Goal: Task Accomplishment & Management: Manage account settings

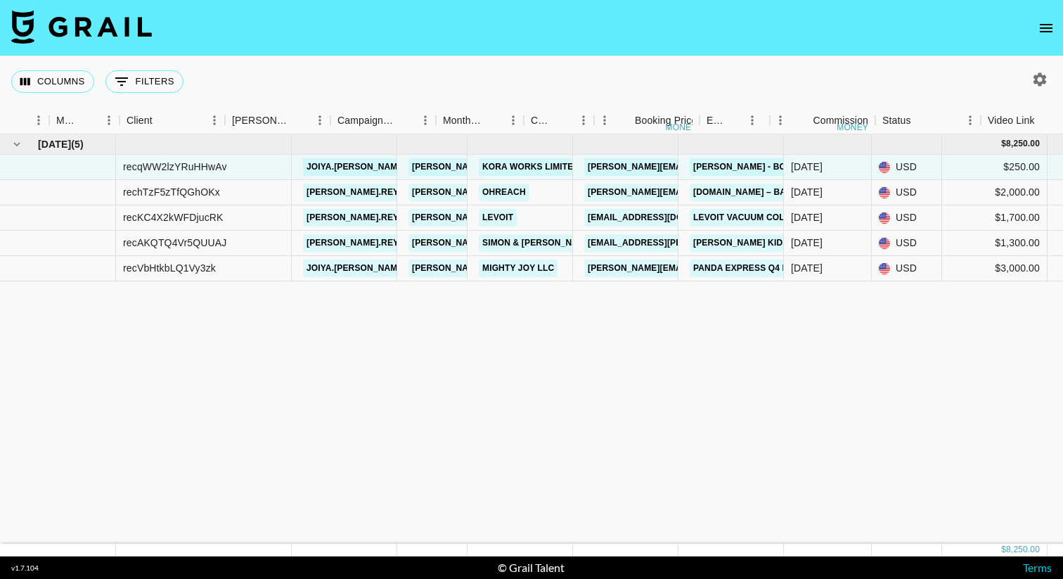
scroll to position [0, 348]
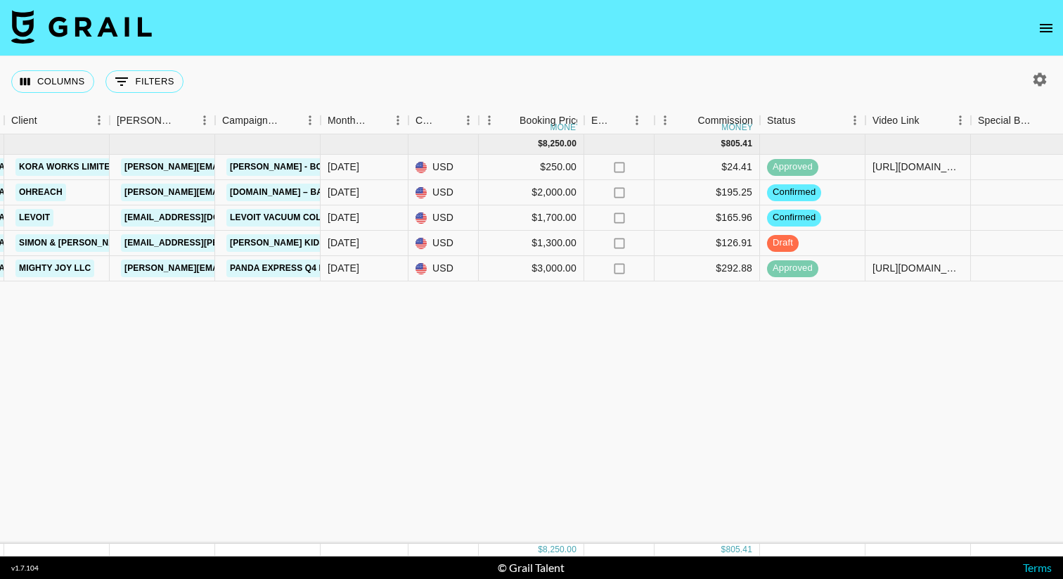
scroll to position [0, 487]
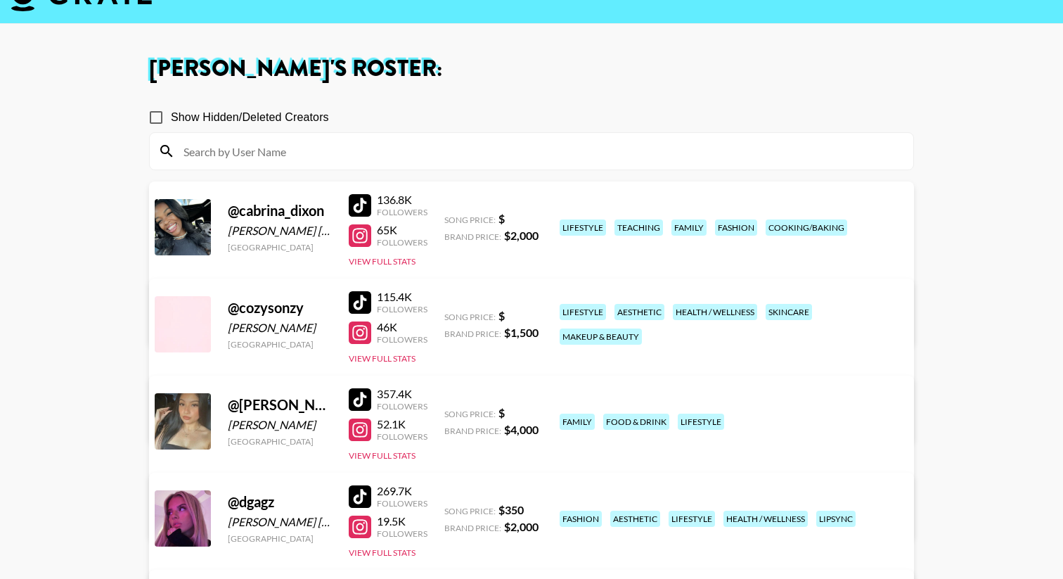
scroll to position [36, 0]
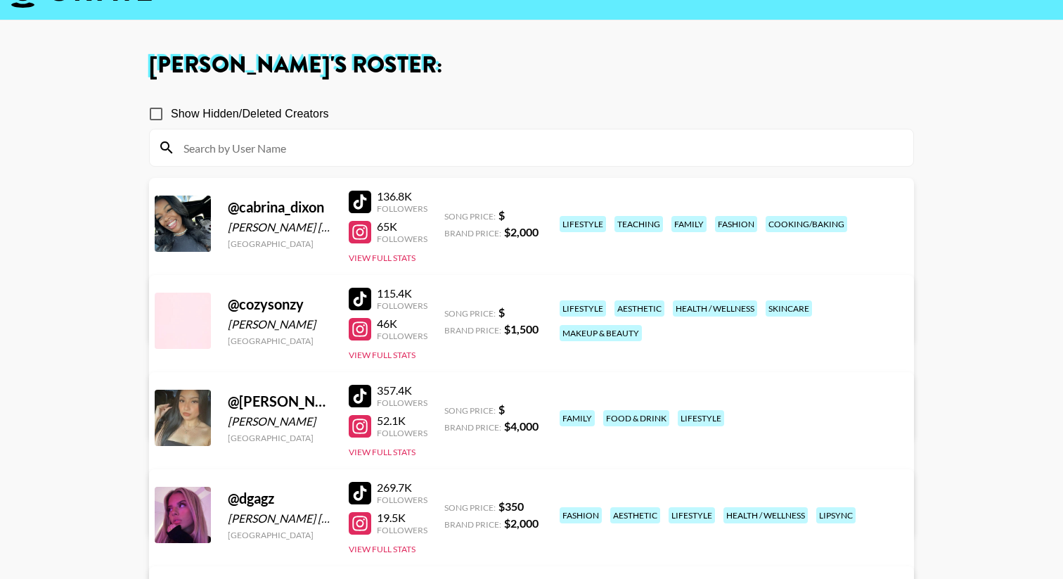
click at [537, 408] on link "View/Edit Details" at bounding box center [355, 415] width 362 height 14
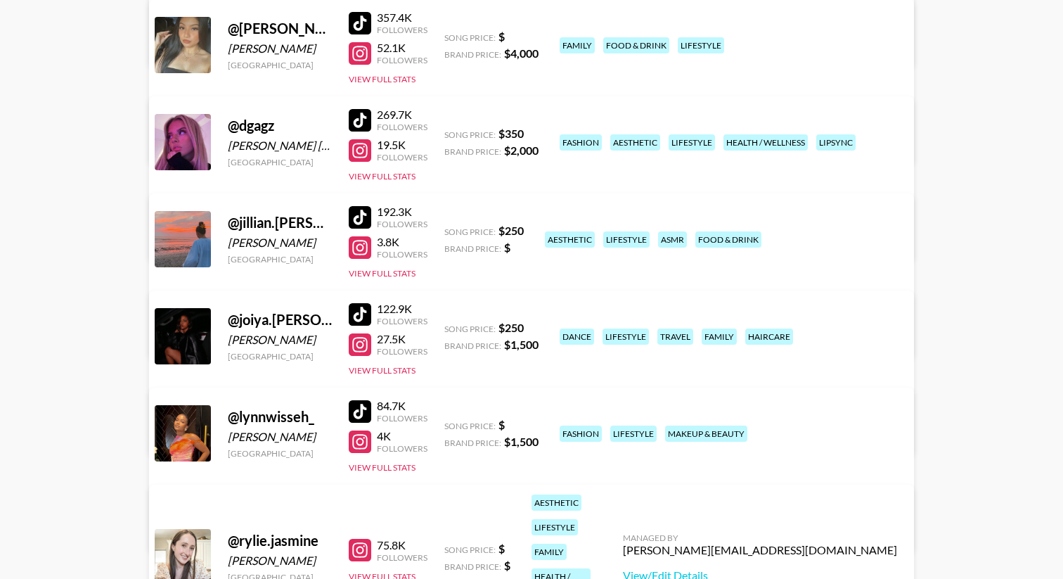
scroll to position [478, 0]
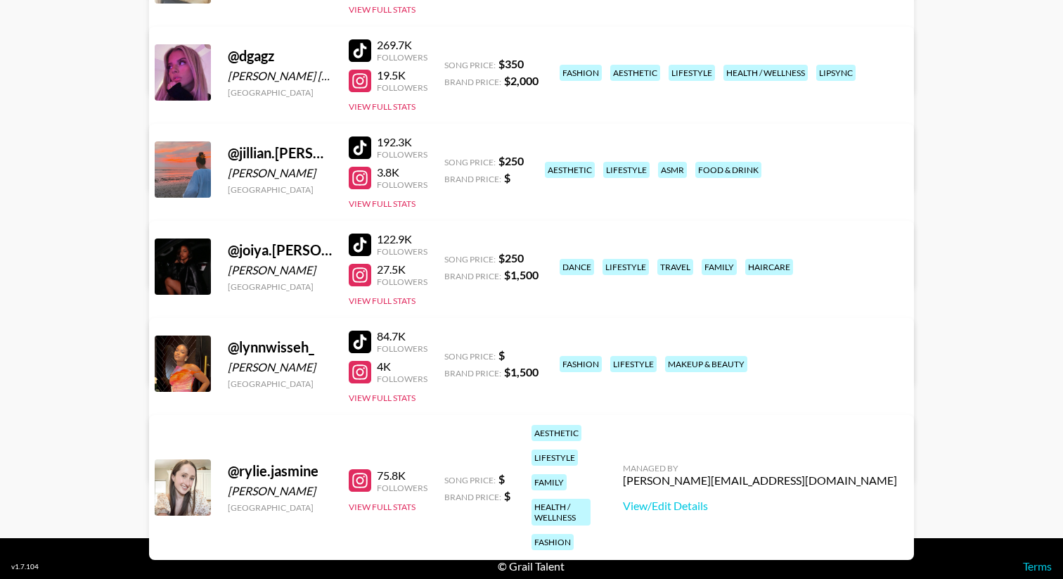
click at [537, 257] on link "View/Edit Details" at bounding box center [355, 264] width 362 height 14
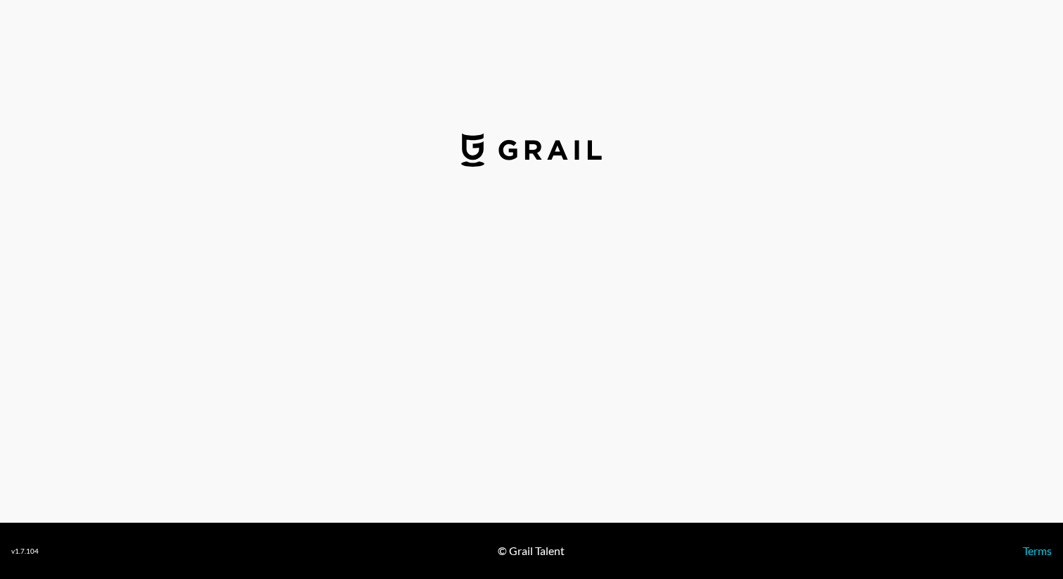
select select "USD"
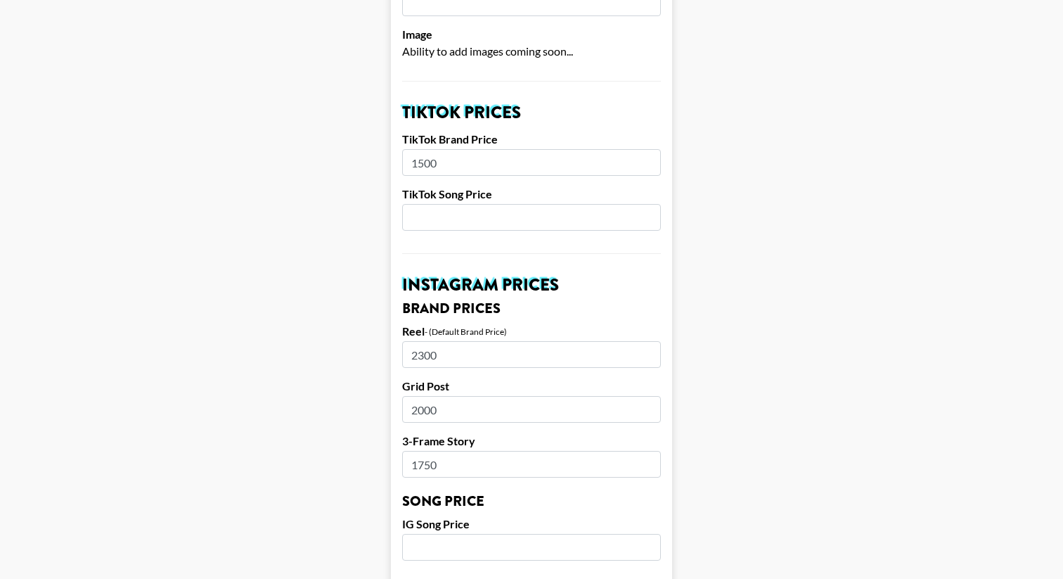
scroll to position [452, 0]
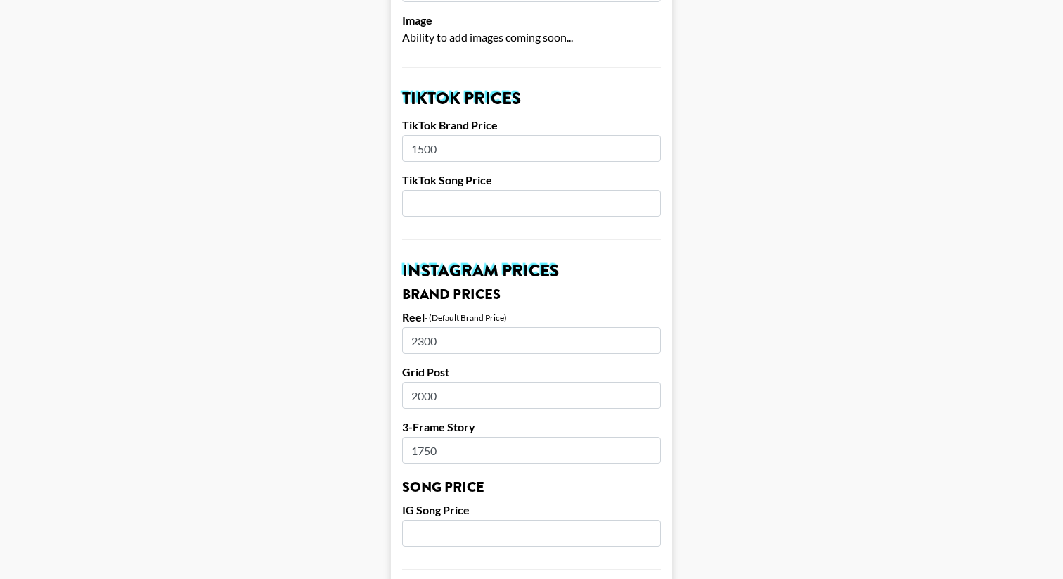
click at [473, 190] on input "number" at bounding box center [531, 203] width 259 height 27
type input "250"
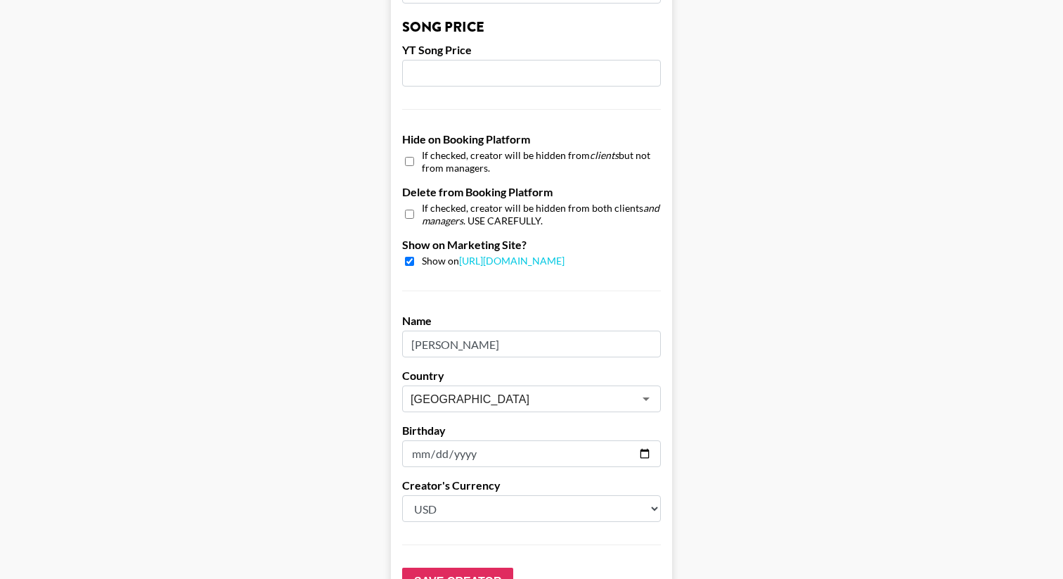
scroll to position [1329, 0]
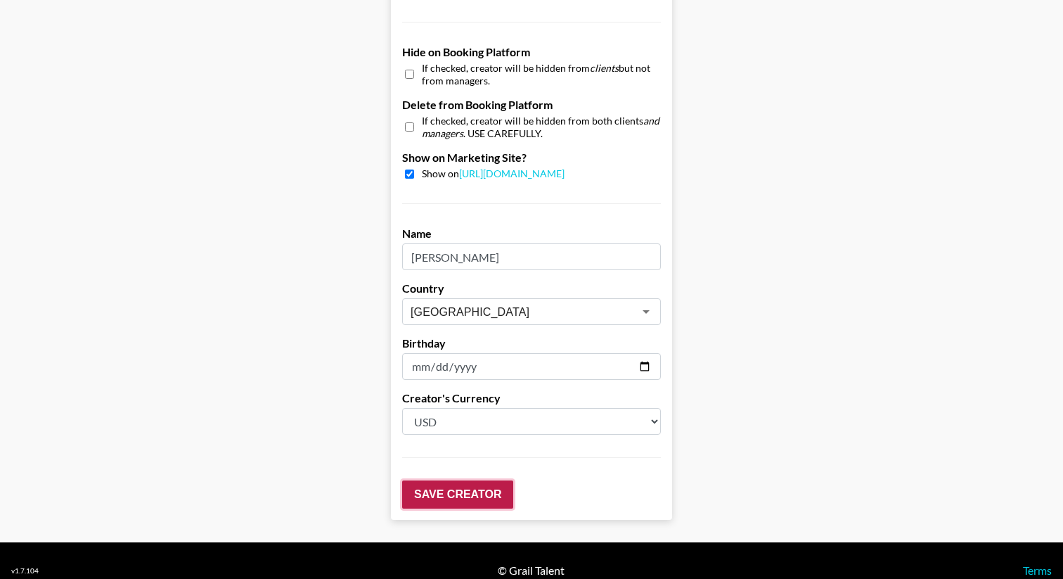
click at [434, 480] on input "Save Creator" at bounding box center [457, 494] width 111 height 28
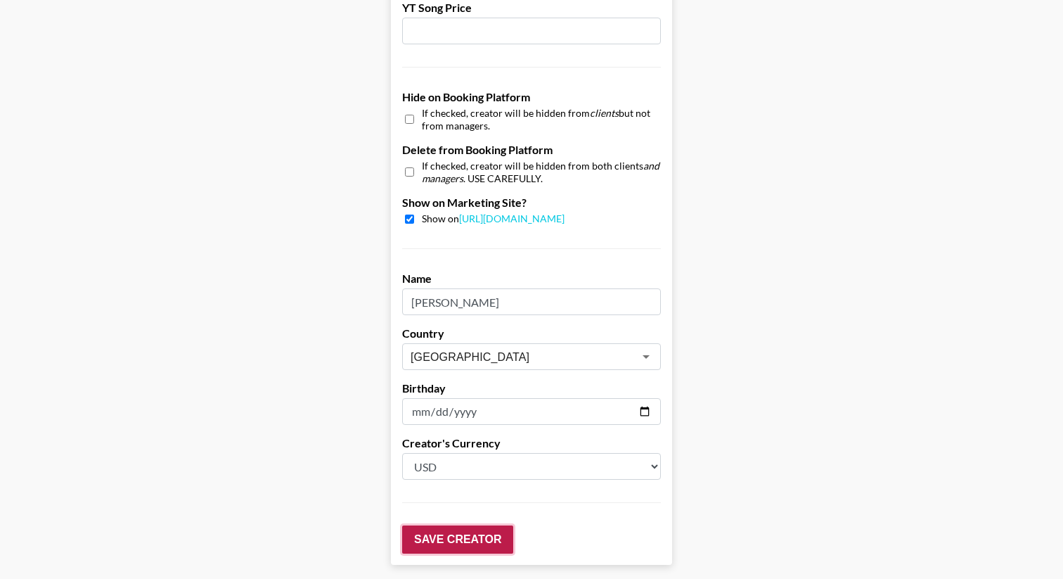
scroll to position [1374, 0]
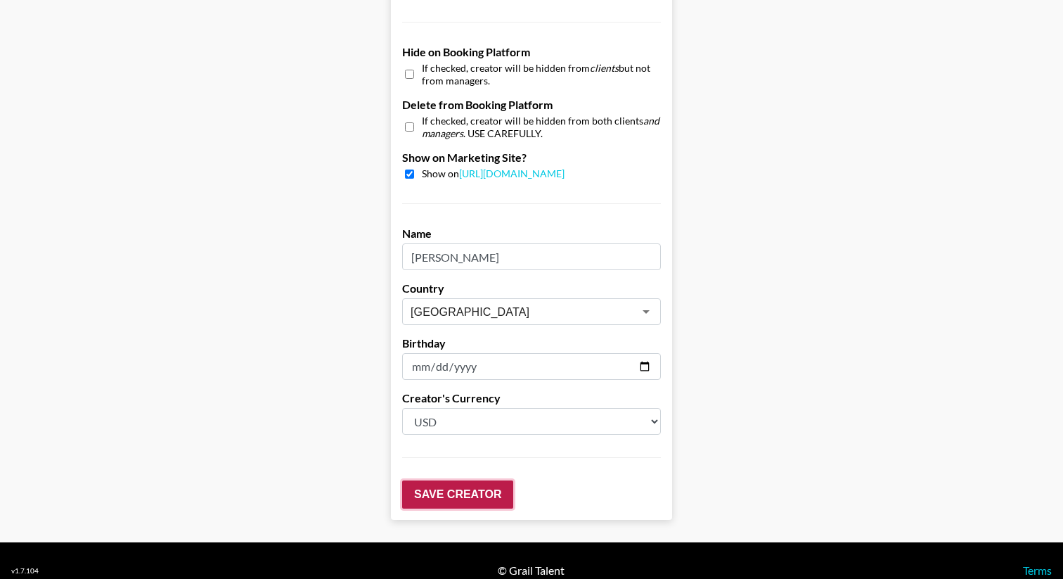
click at [461, 480] on input "Save Creator" at bounding box center [457, 494] width 111 height 28
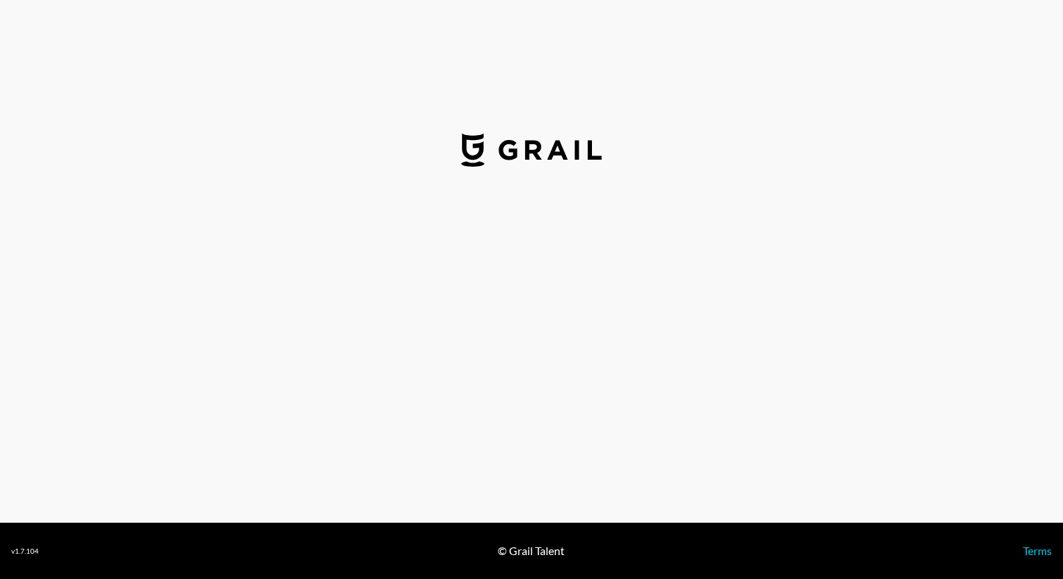
select select "USD"
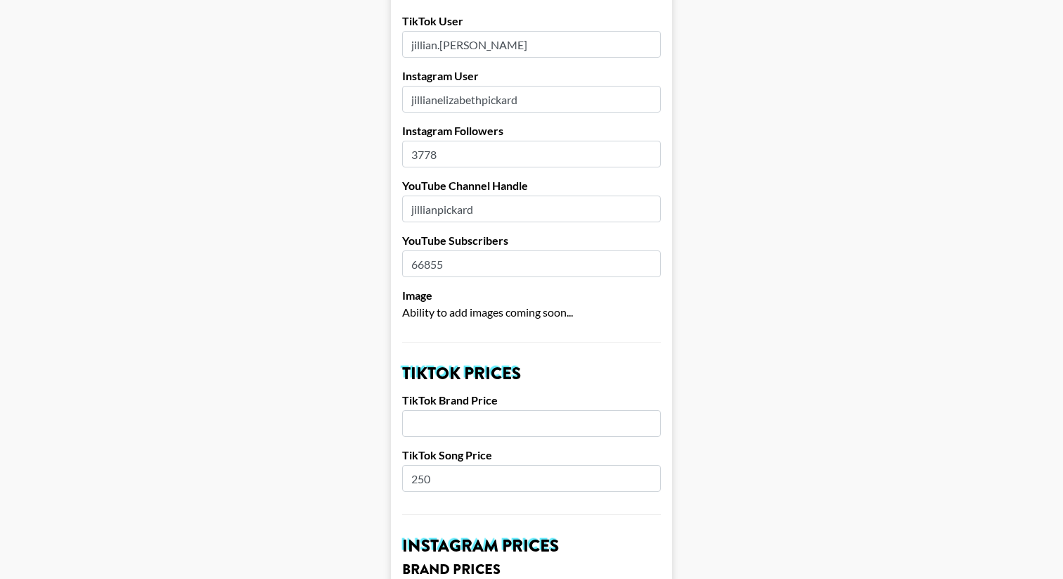
scroll to position [361, 0]
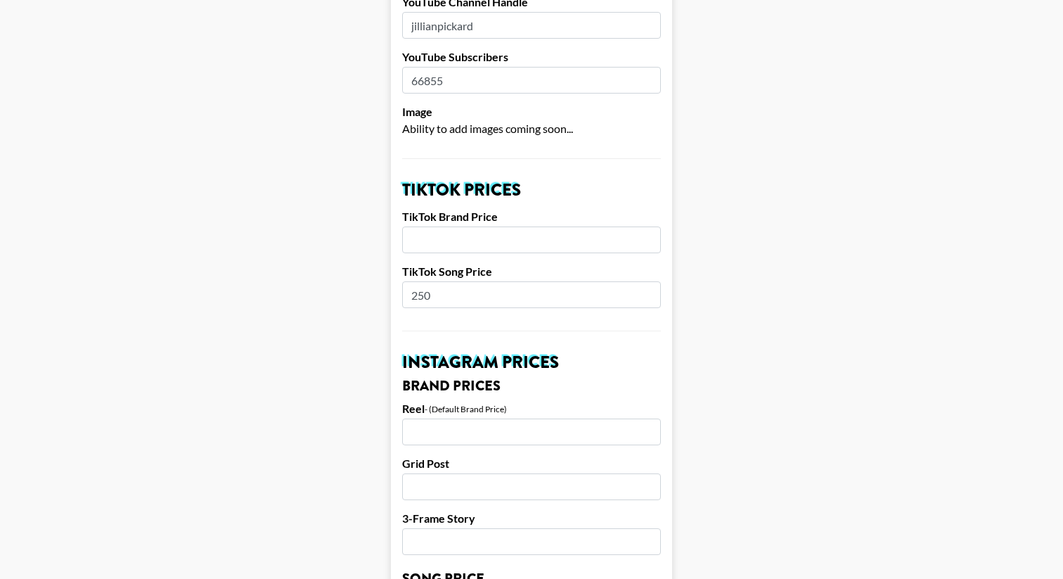
click at [460, 226] on input "number" at bounding box center [531, 239] width 259 height 27
type input "2750"
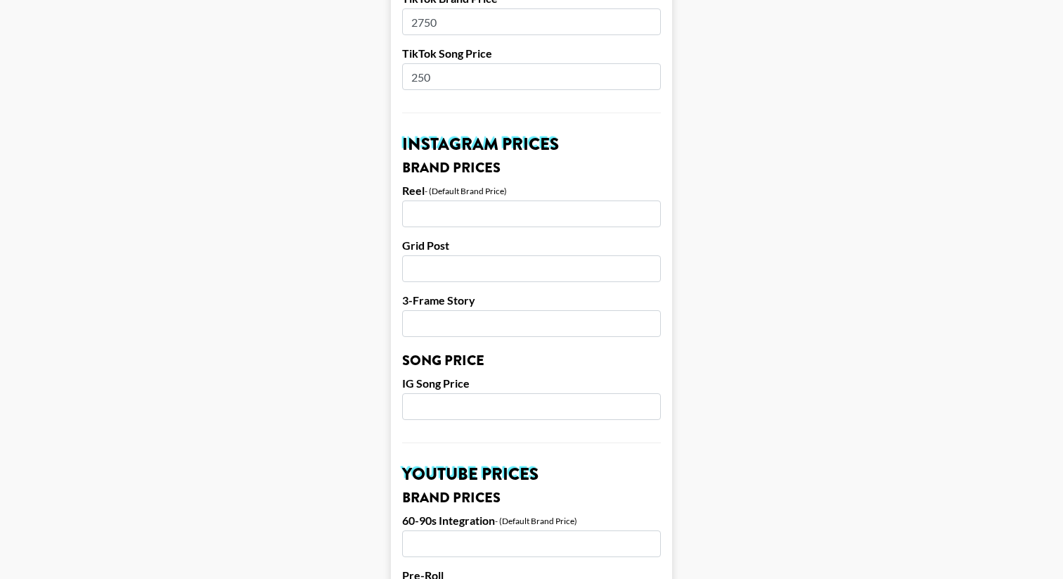
scroll to position [598, 0]
